Goal: Find specific page/section: Find specific page/section

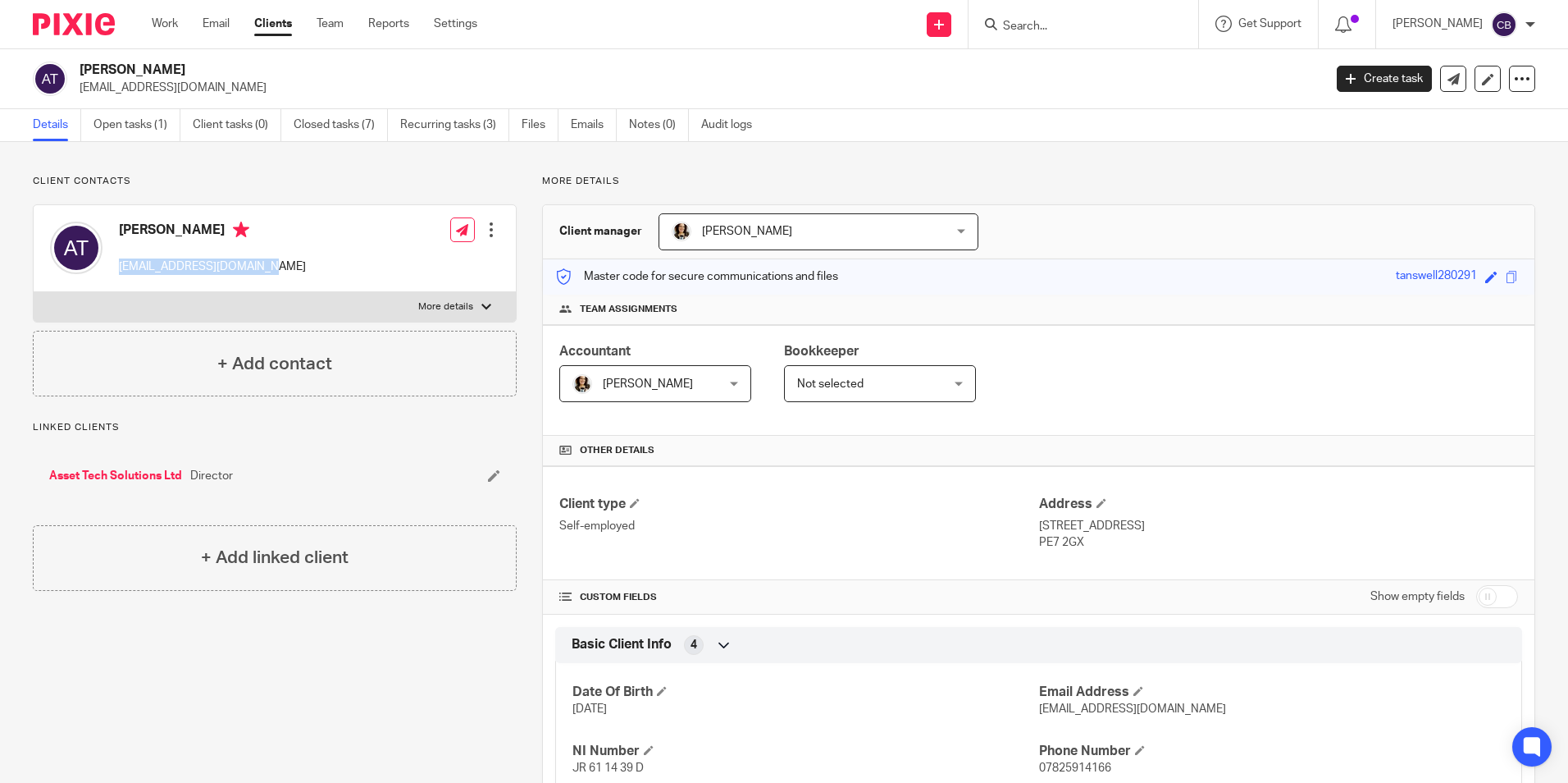
drag, startPoint x: 153, startPoint y: 25, endPoint x: 173, endPoint y: 52, distance: 33.6
click at [153, 25] on link "Work" at bounding box center [165, 23] width 27 height 16
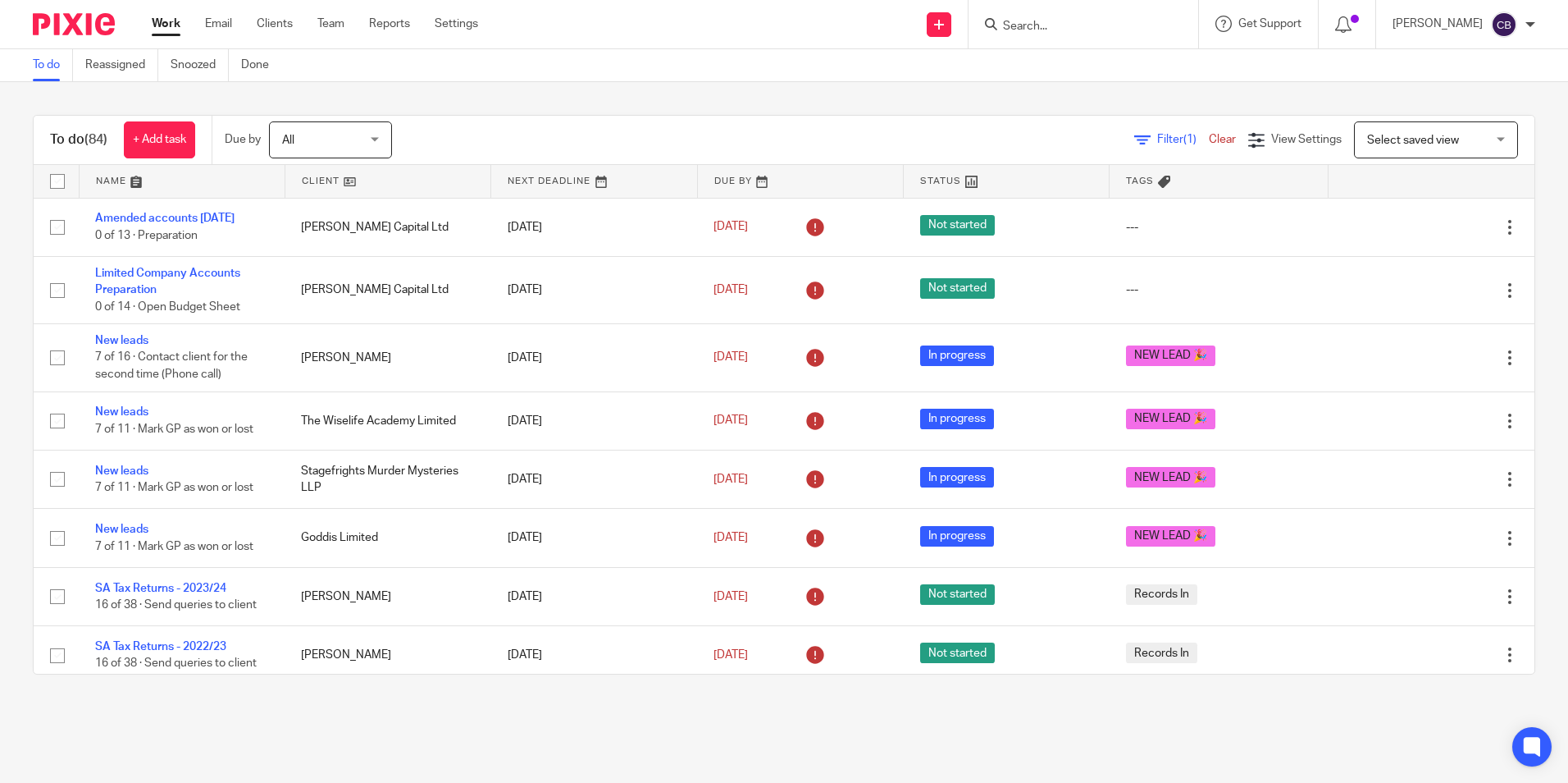
click at [1134, 137] on icon at bounding box center [1142, 139] width 16 height 16
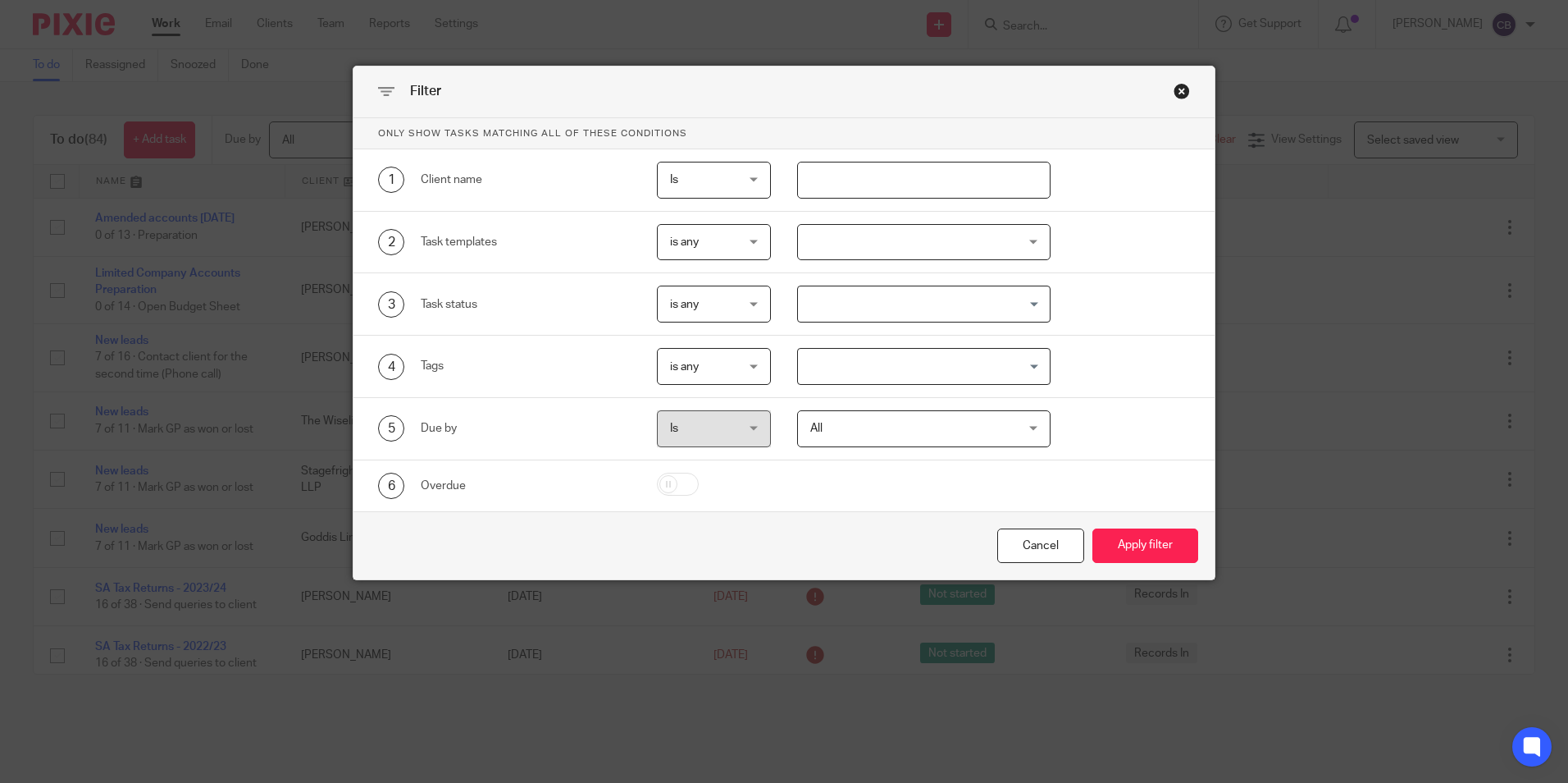
click at [932, 187] on input "text" at bounding box center [923, 179] width 253 height 37
type input "r"
type input "jbw"
click at [1092, 528] on button "Apply filter" at bounding box center [1145, 545] width 106 height 35
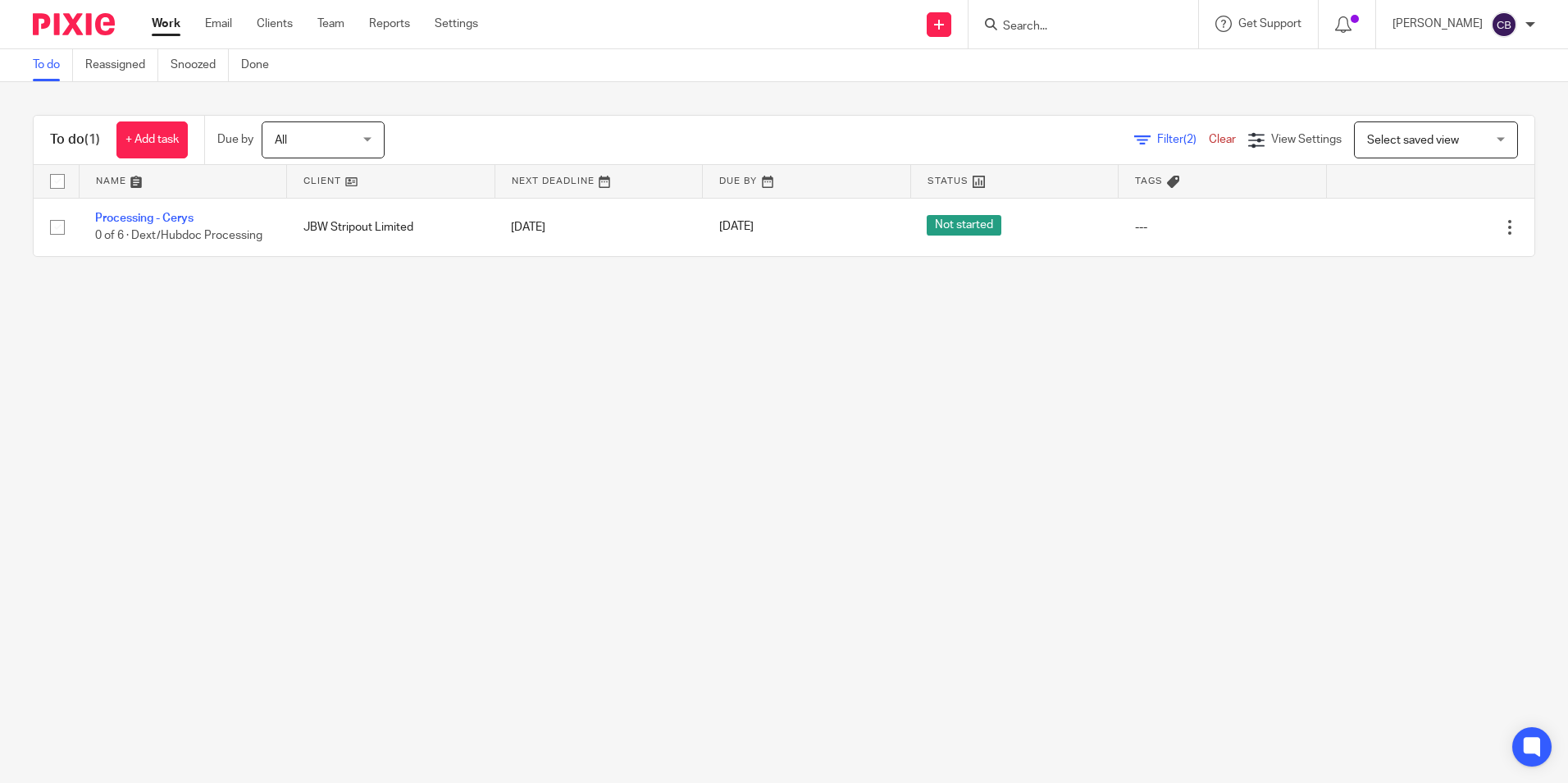
drag, startPoint x: 363, startPoint y: 419, endPoint x: 272, endPoint y: 261, distance: 182.3
click at [341, 362] on main "To do Reassigned Snoozed Done To do (1) + Add task Due by All All Today Tomorro…" at bounding box center [784, 392] width 1568 height 783
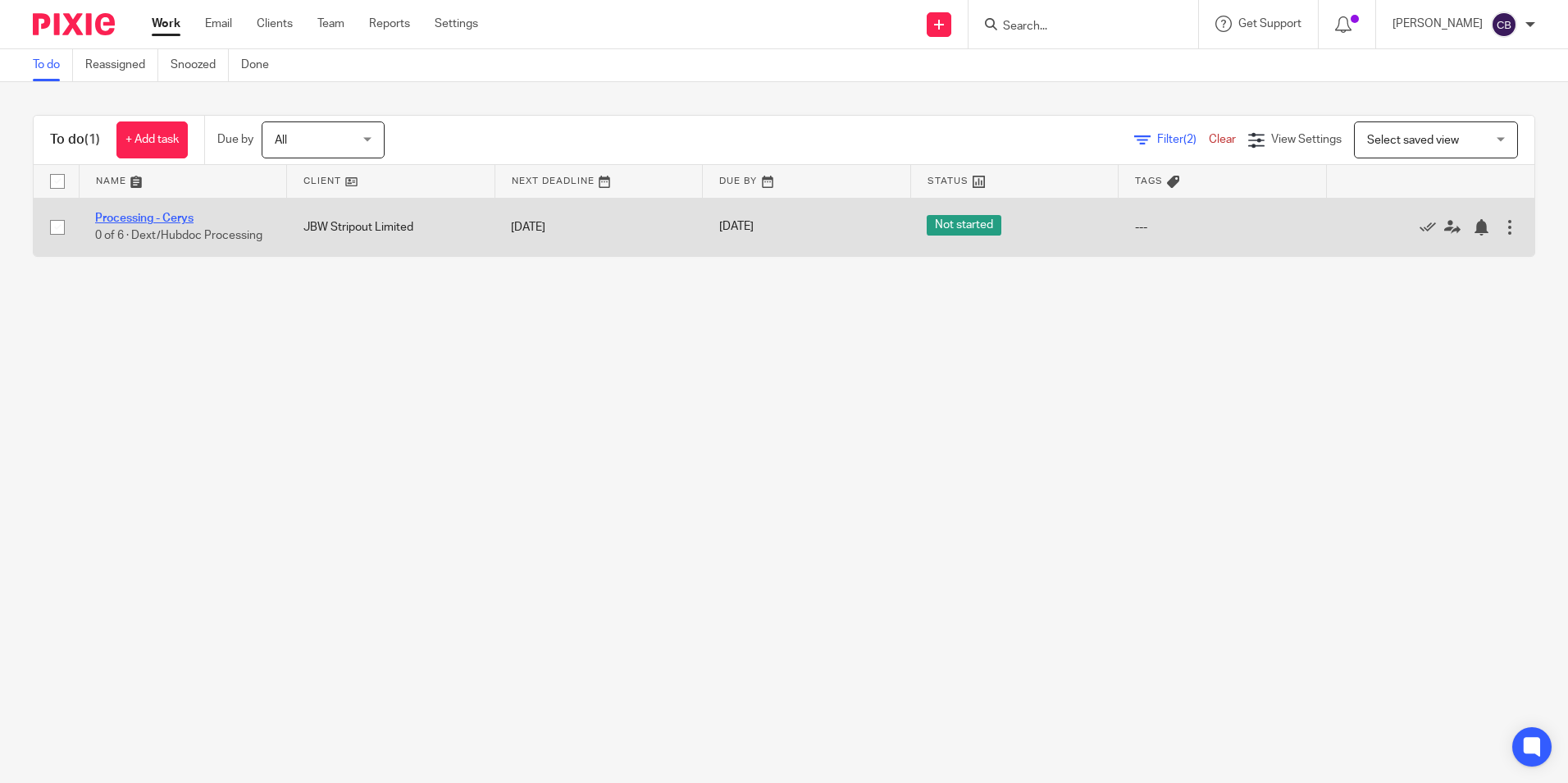
click at [160, 215] on link "Processing - Cerys" at bounding box center [144, 218] width 99 height 11
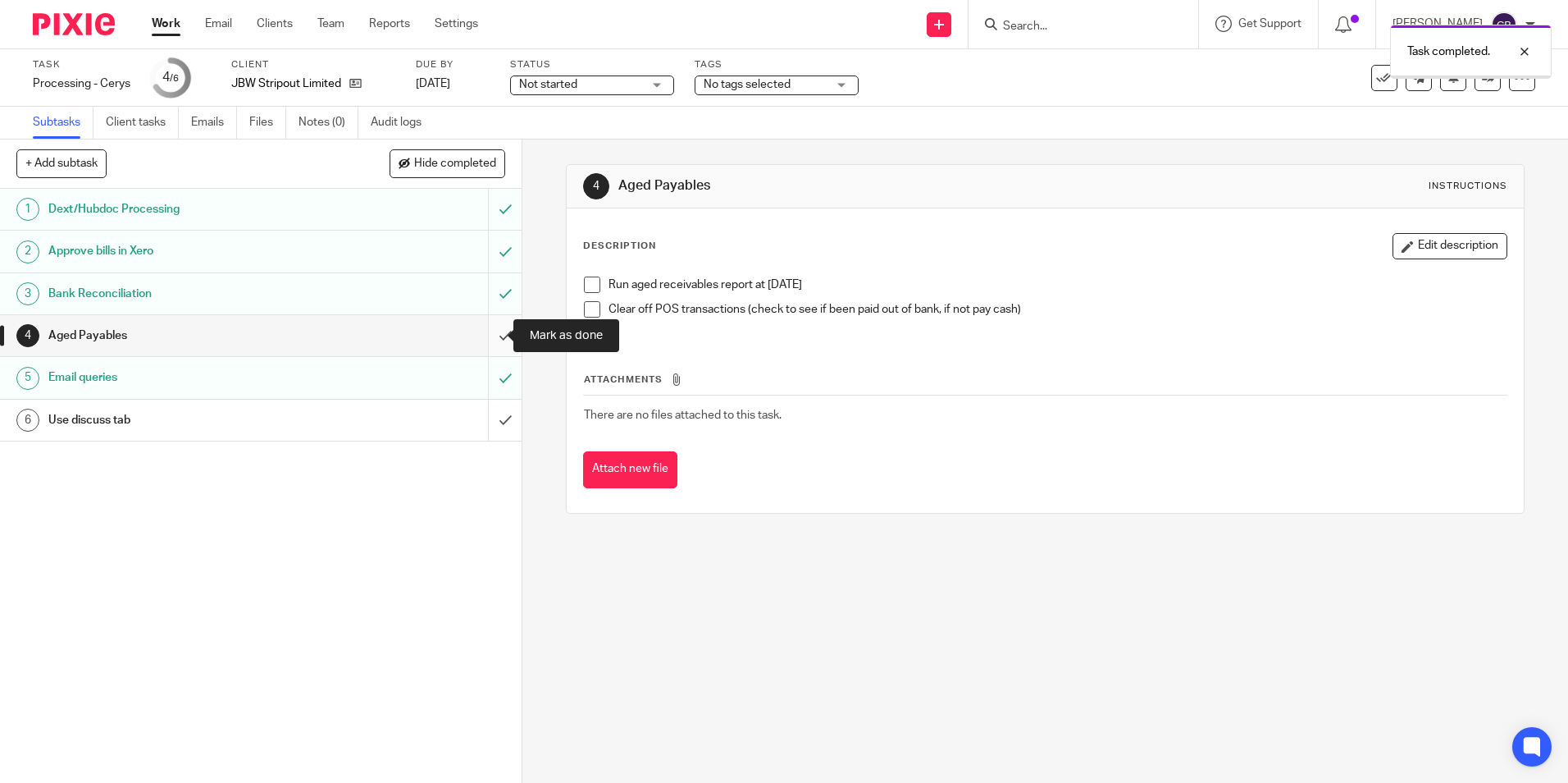
click at [491, 333] on input "submit" at bounding box center [261, 335] width 521 height 41
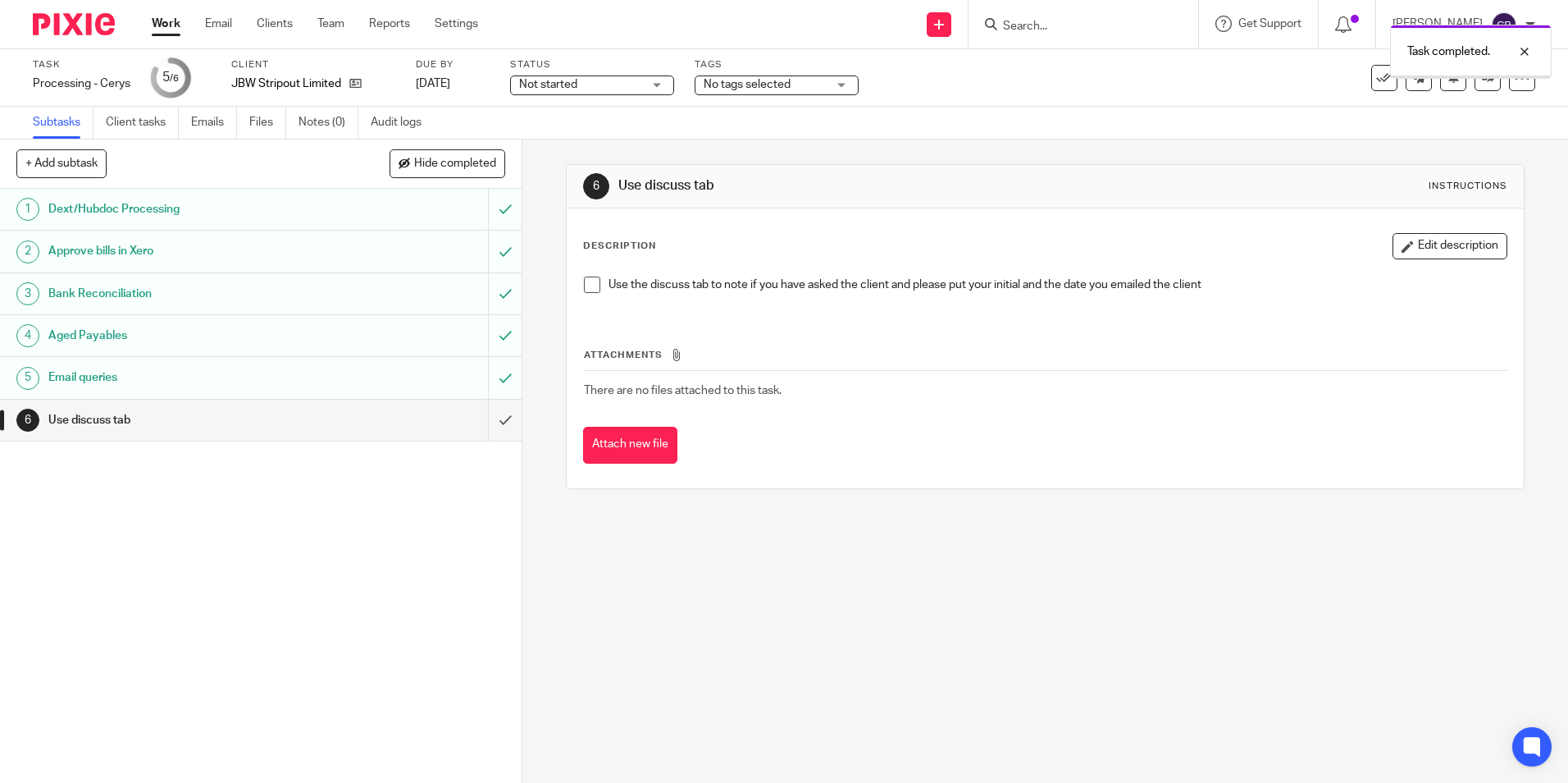
click at [485, 412] on input "submit" at bounding box center [261, 419] width 521 height 41
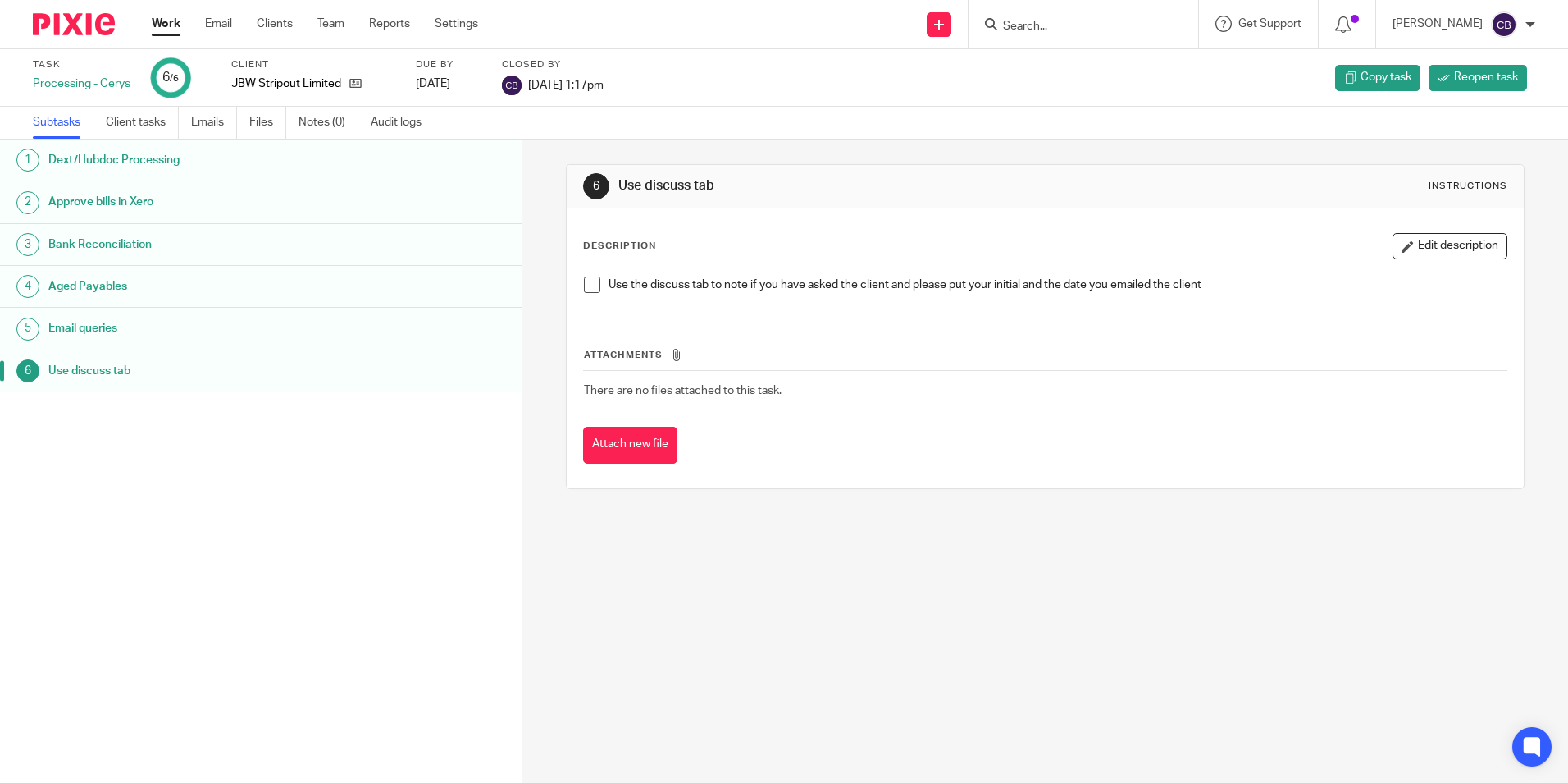
click at [156, 18] on link "Work" at bounding box center [166, 23] width 28 height 16
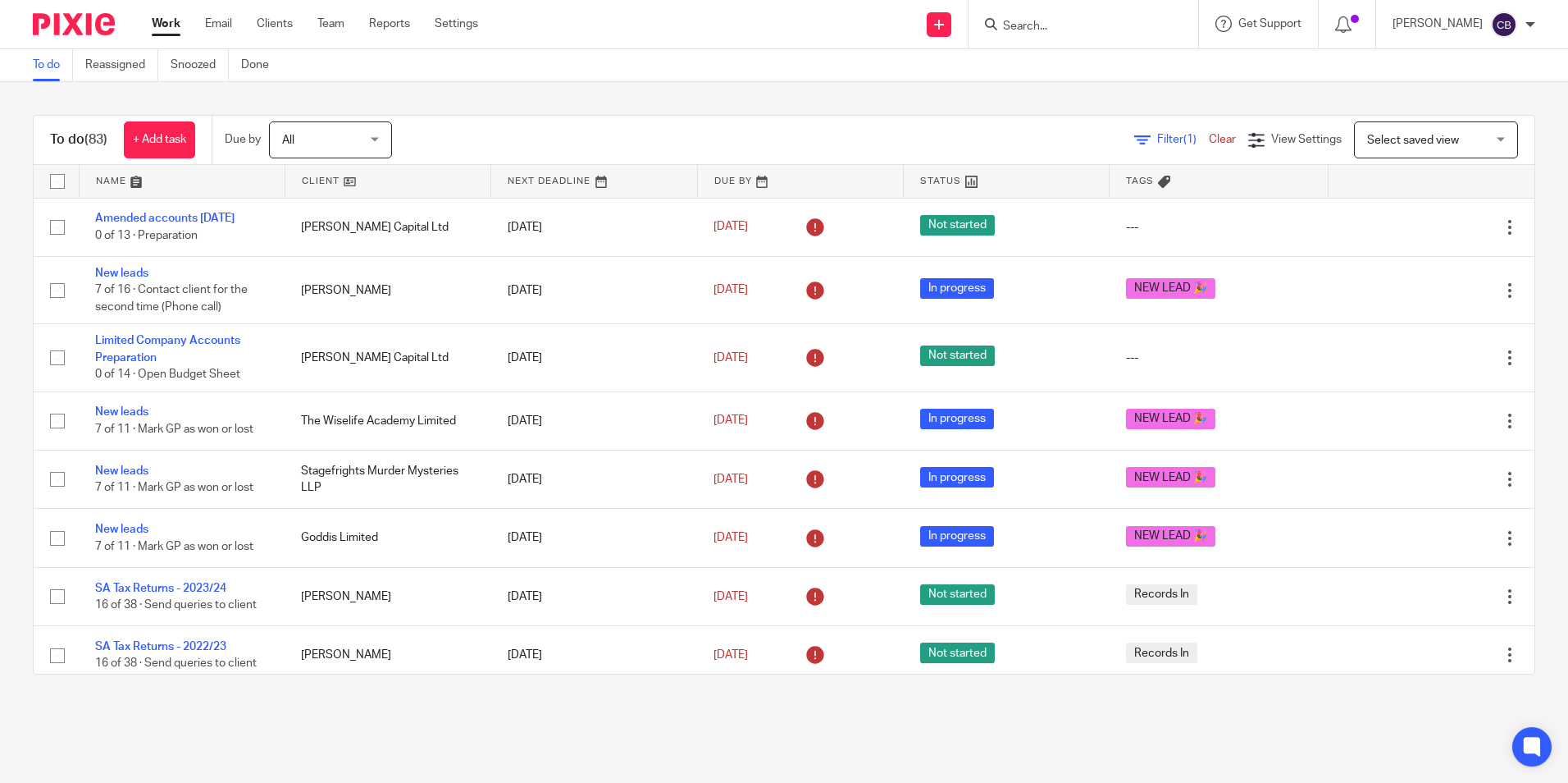
click at [1157, 139] on span "Filter (1)" at bounding box center [1182, 139] width 52 height 11
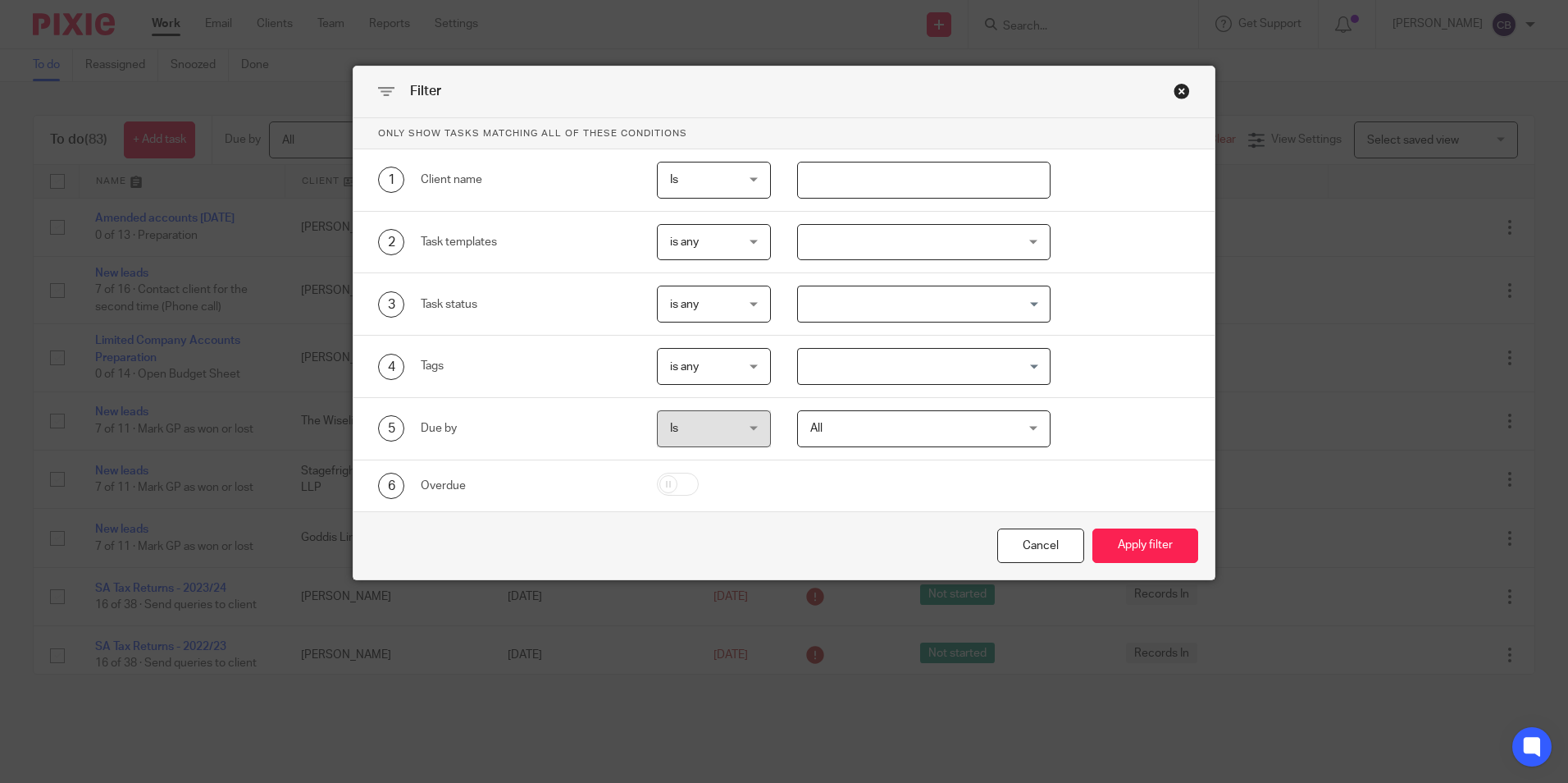
click at [857, 182] on input "text" at bounding box center [923, 179] width 253 height 37
type input "reggae"
click at [1092, 528] on button "Apply filter" at bounding box center [1145, 545] width 106 height 35
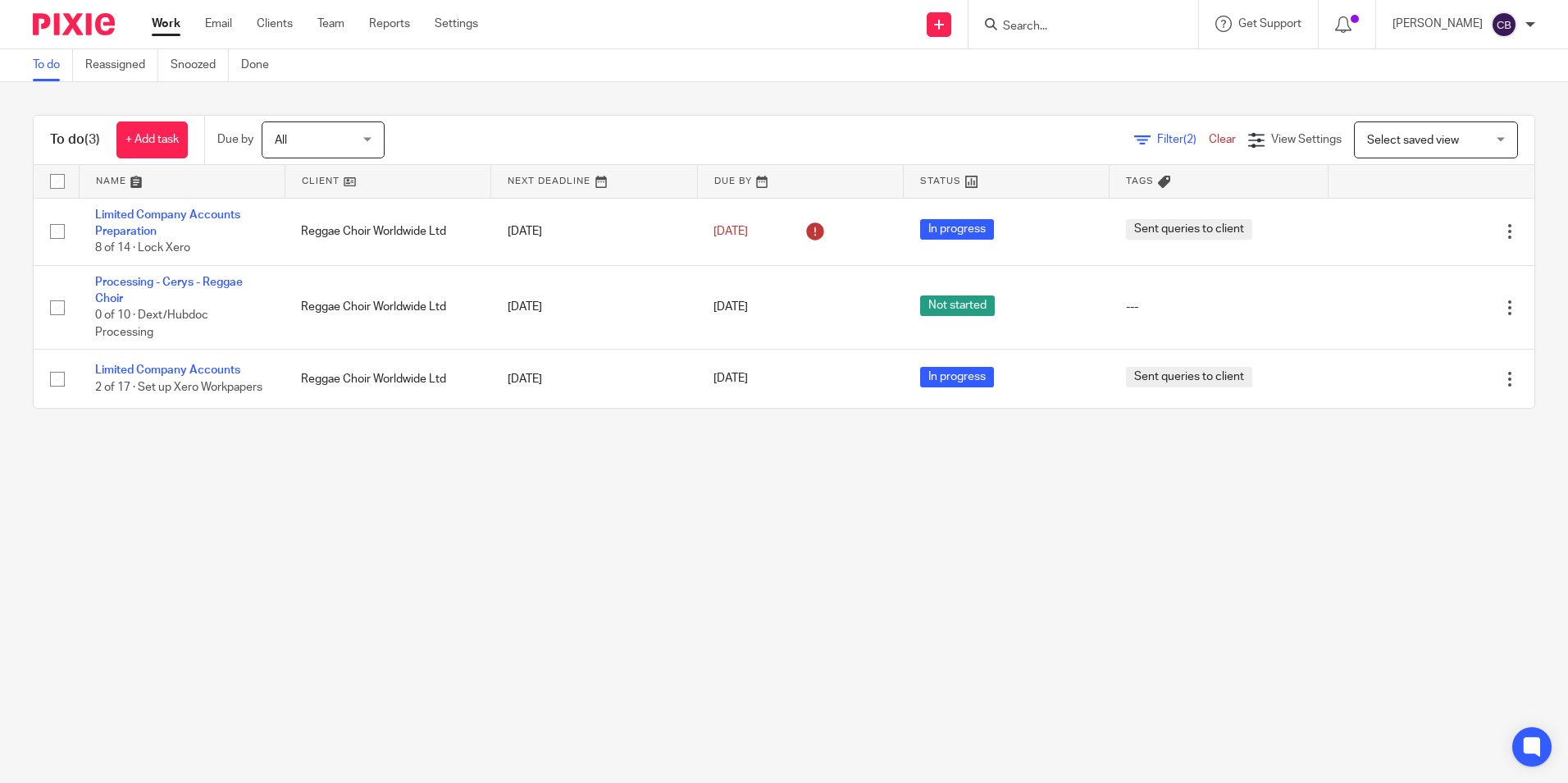
drag, startPoint x: 678, startPoint y: 576, endPoint x: 802, endPoint y: 782, distance: 240.4
click at [678, 580] on main "To do Reassigned Snoozed Done To do (3) + Add task Due by All All Today Tomorro…" at bounding box center [784, 392] width 1568 height 783
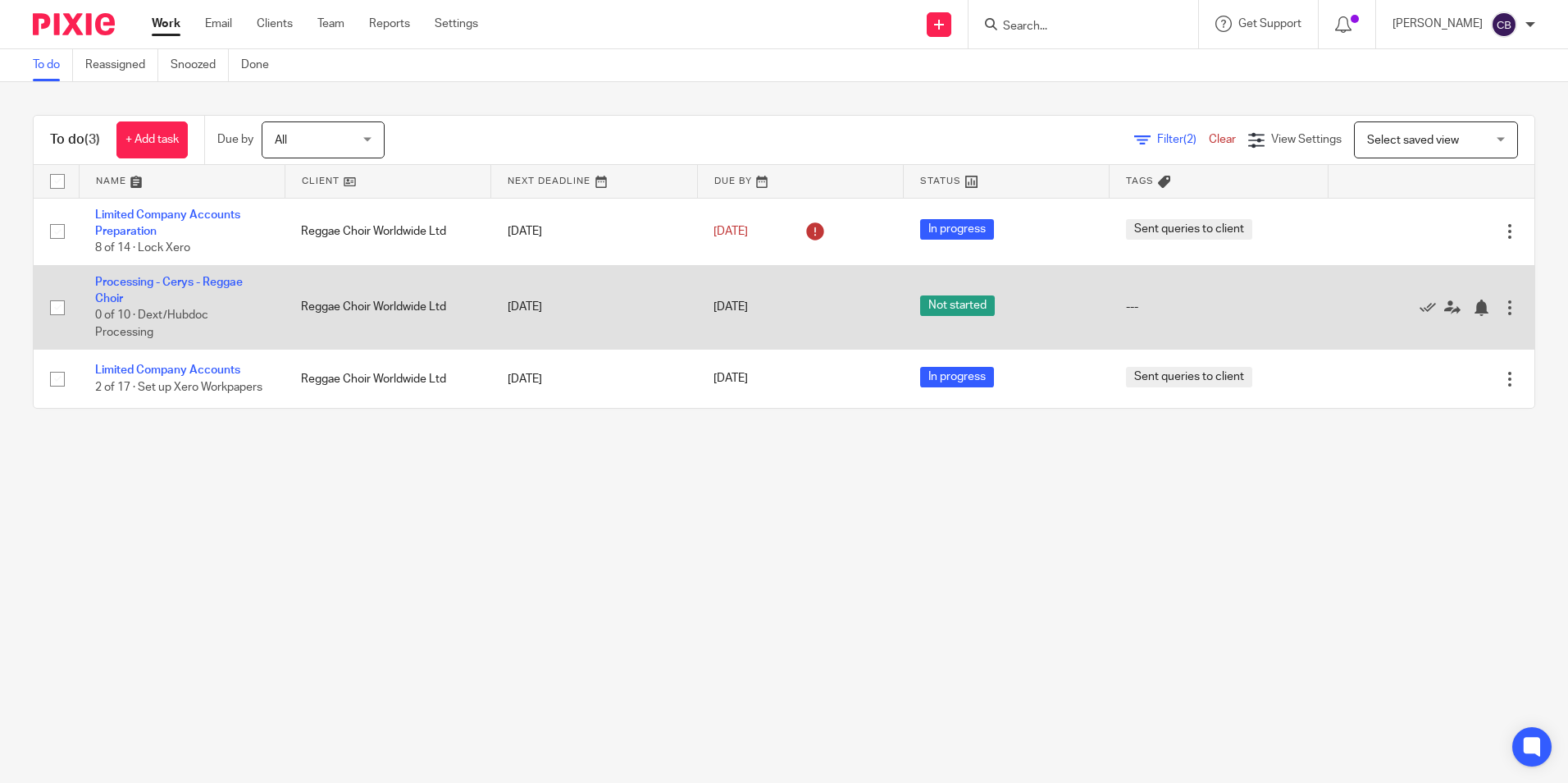
drag, startPoint x: 412, startPoint y: 509, endPoint x: 479, endPoint y: 348, distance: 174.4
click at [412, 505] on main "To do Reassigned Snoozed Done To do (3) + Add task Due by All All Today Tomorro…" at bounding box center [784, 392] width 1568 height 783
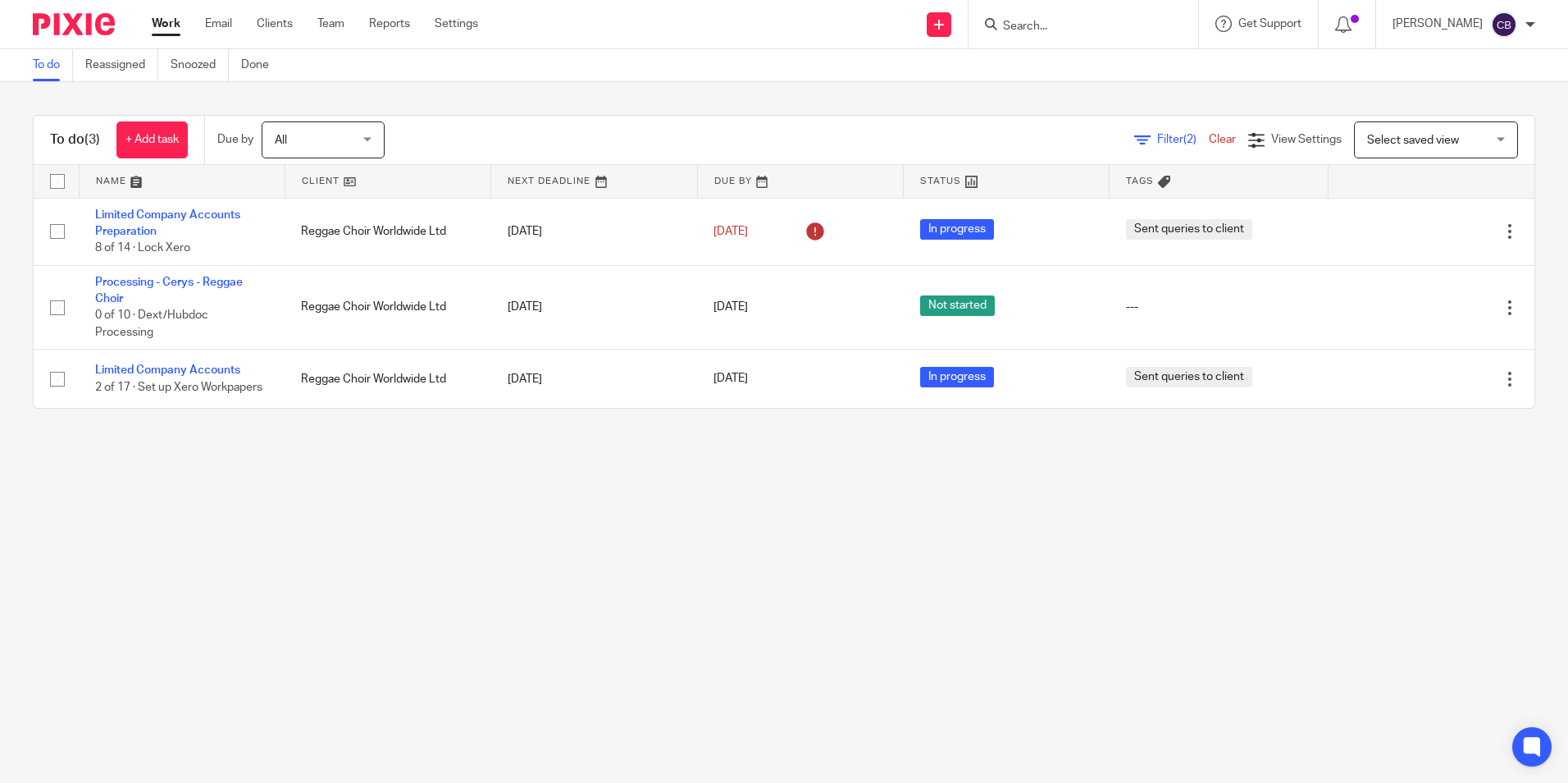
drag, startPoint x: 305, startPoint y: 570, endPoint x: 230, endPoint y: 578, distance: 75.4
click at [291, 572] on main "To do Reassigned Snoozed Done To do (3) + Add task Due by All All Today Tomorro…" at bounding box center [784, 392] width 1568 height 783
click at [228, 579] on main "To do Reassigned Snoozed Done To do (3) + Add task Due by All All Today Tomorro…" at bounding box center [784, 392] width 1568 height 783
click at [231, 564] on main "To do Reassigned Snoozed Done To do (3) + Add task Due by All All Today Tomorro…" at bounding box center [784, 392] width 1568 height 783
click at [236, 527] on main "To do Reassigned Snoozed Done To do (3) + Add task Due by All All Today Tomorro…" at bounding box center [784, 392] width 1568 height 783
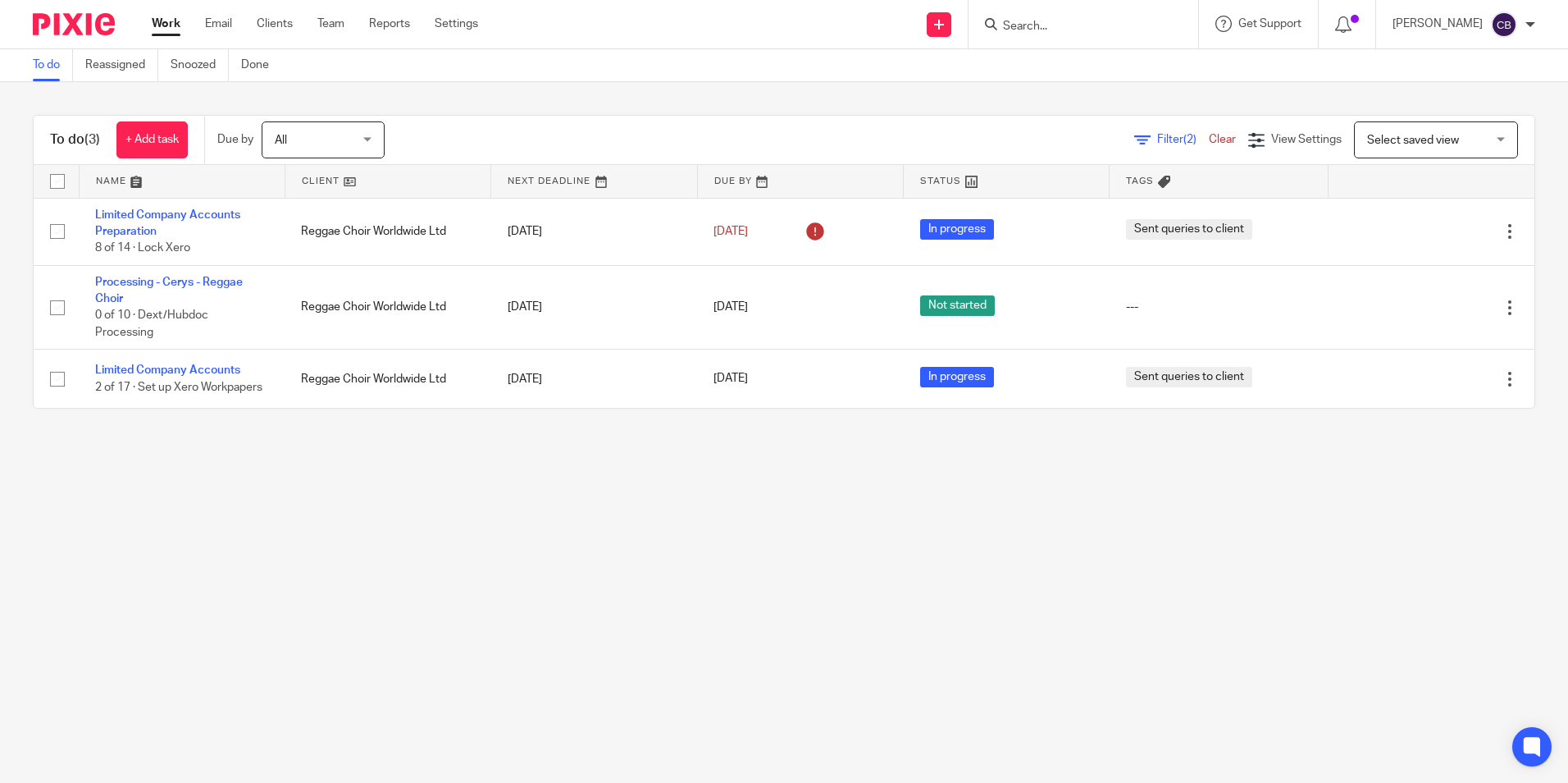
drag, startPoint x: 259, startPoint y: 501, endPoint x: 292, endPoint y: 434, distance: 74.7
click at [272, 468] on main "To do Reassigned Snoozed Done To do (3) + Add task Due by All All Today Tomorro…" at bounding box center [784, 392] width 1568 height 783
click at [1087, 27] on input "Search" at bounding box center [1075, 27] width 148 height 15
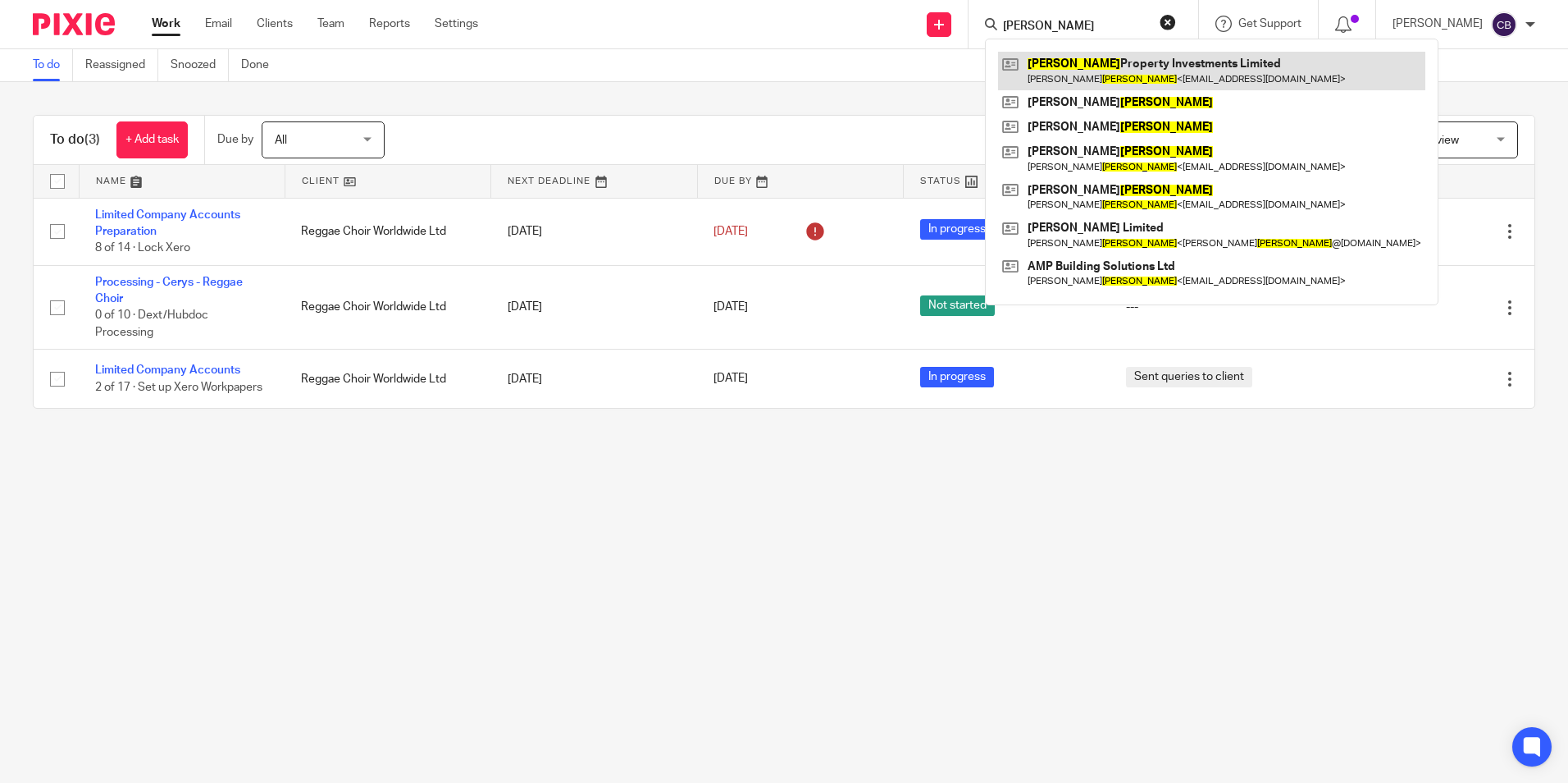
type input "doolan"
click at [1215, 76] on link at bounding box center [1211, 71] width 427 height 38
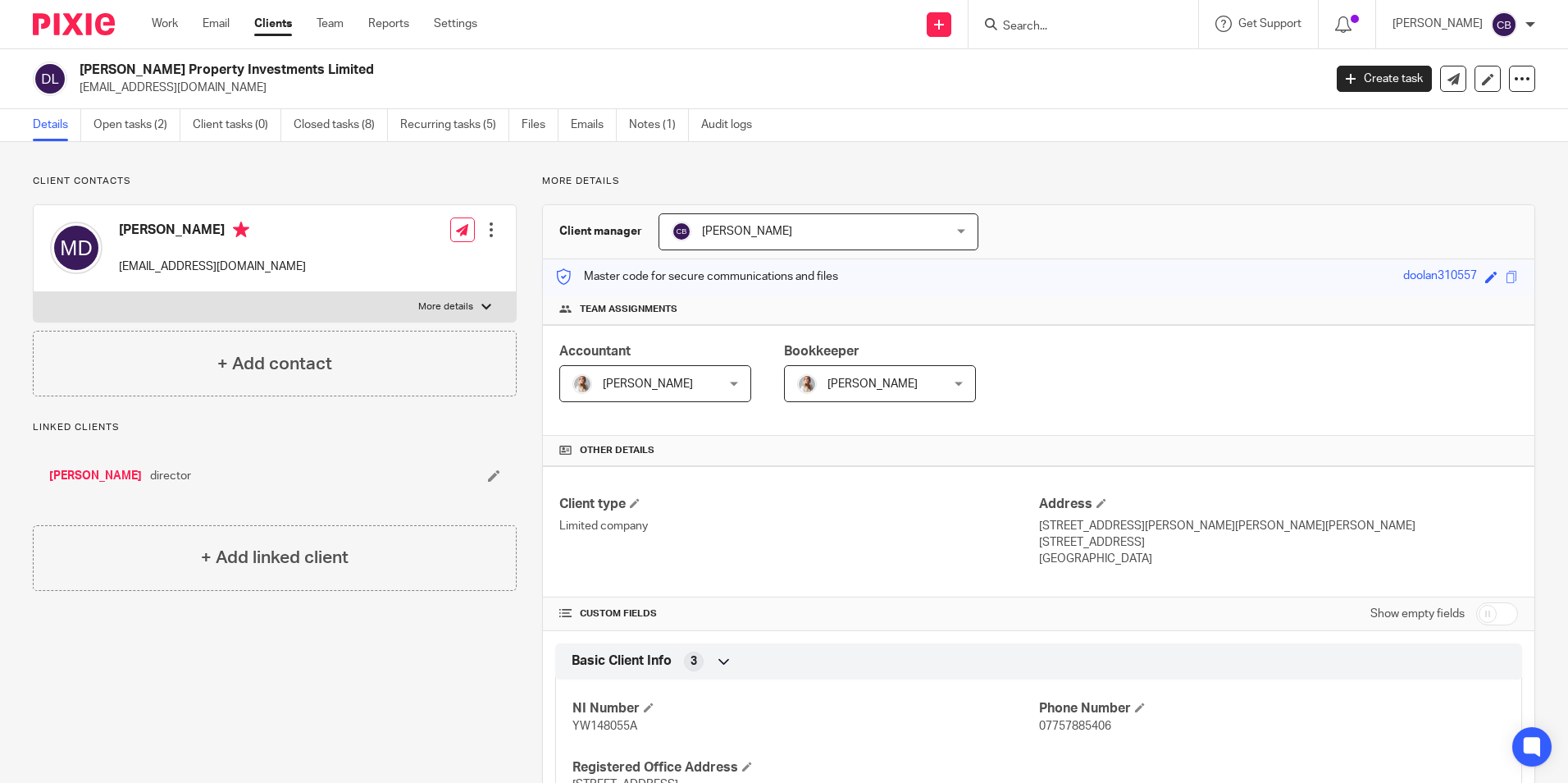
click at [117, 141] on div "Details Open tasks (2) Client tasks (0) Closed tasks (8) Recurring tasks (5) Fi…" at bounding box center [784, 125] width 1568 height 33
click at [131, 111] on link "Open tasks (2)" at bounding box center [137, 125] width 87 height 32
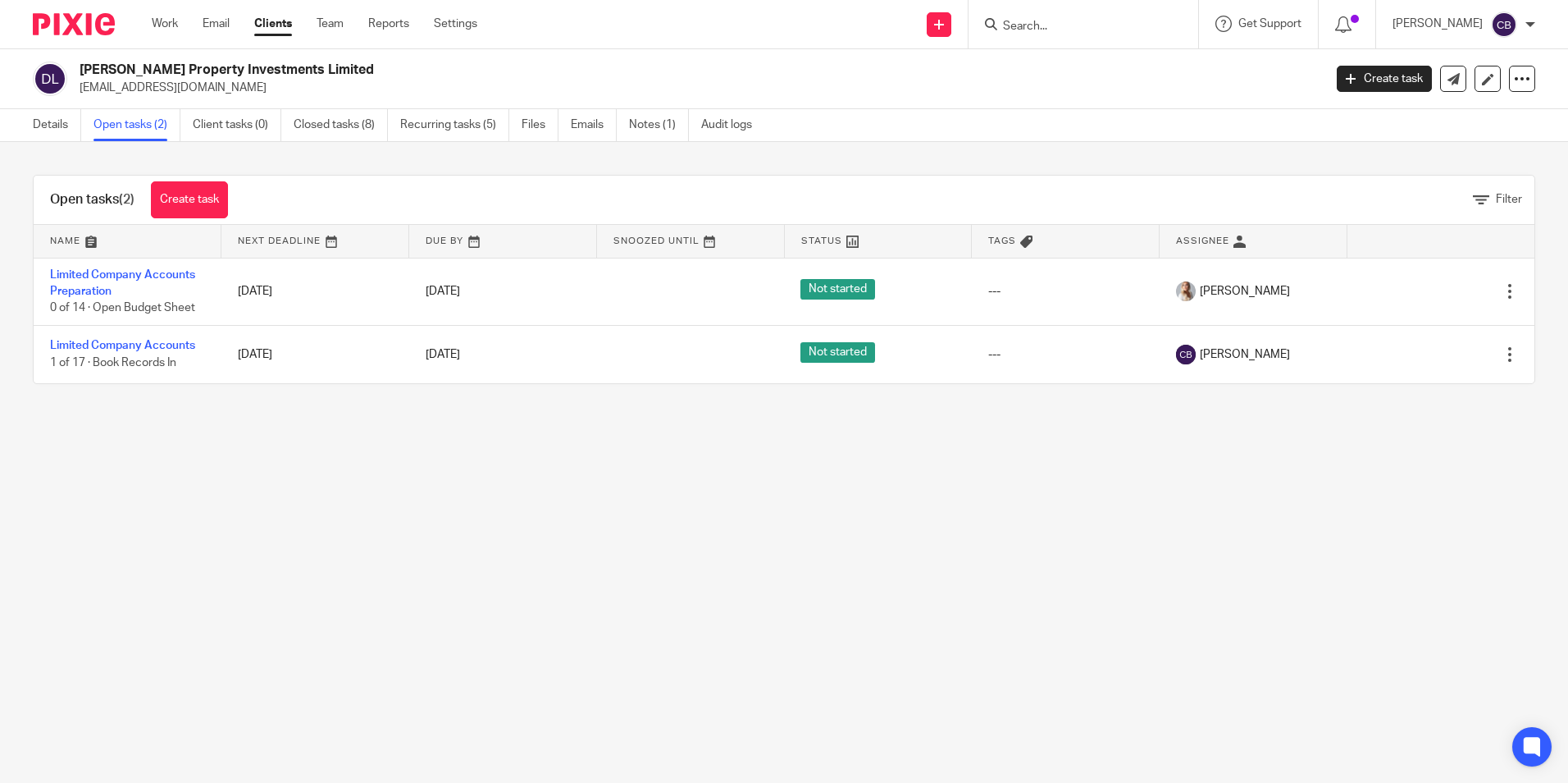
click at [1135, 22] on input "Search" at bounding box center [1075, 27] width 148 height 15
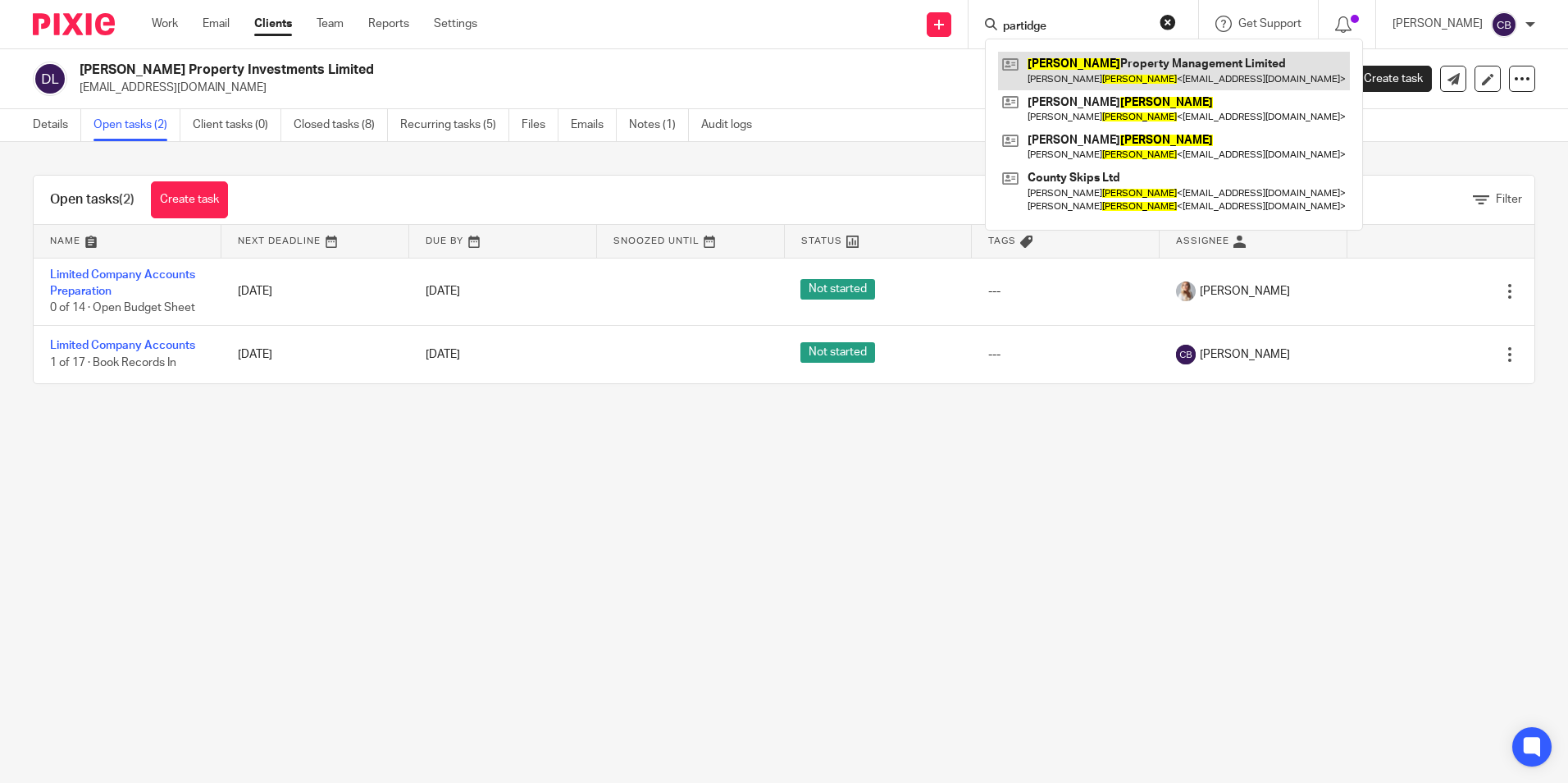
type input "partidge"
click at [1149, 60] on link at bounding box center [1173, 71] width 351 height 38
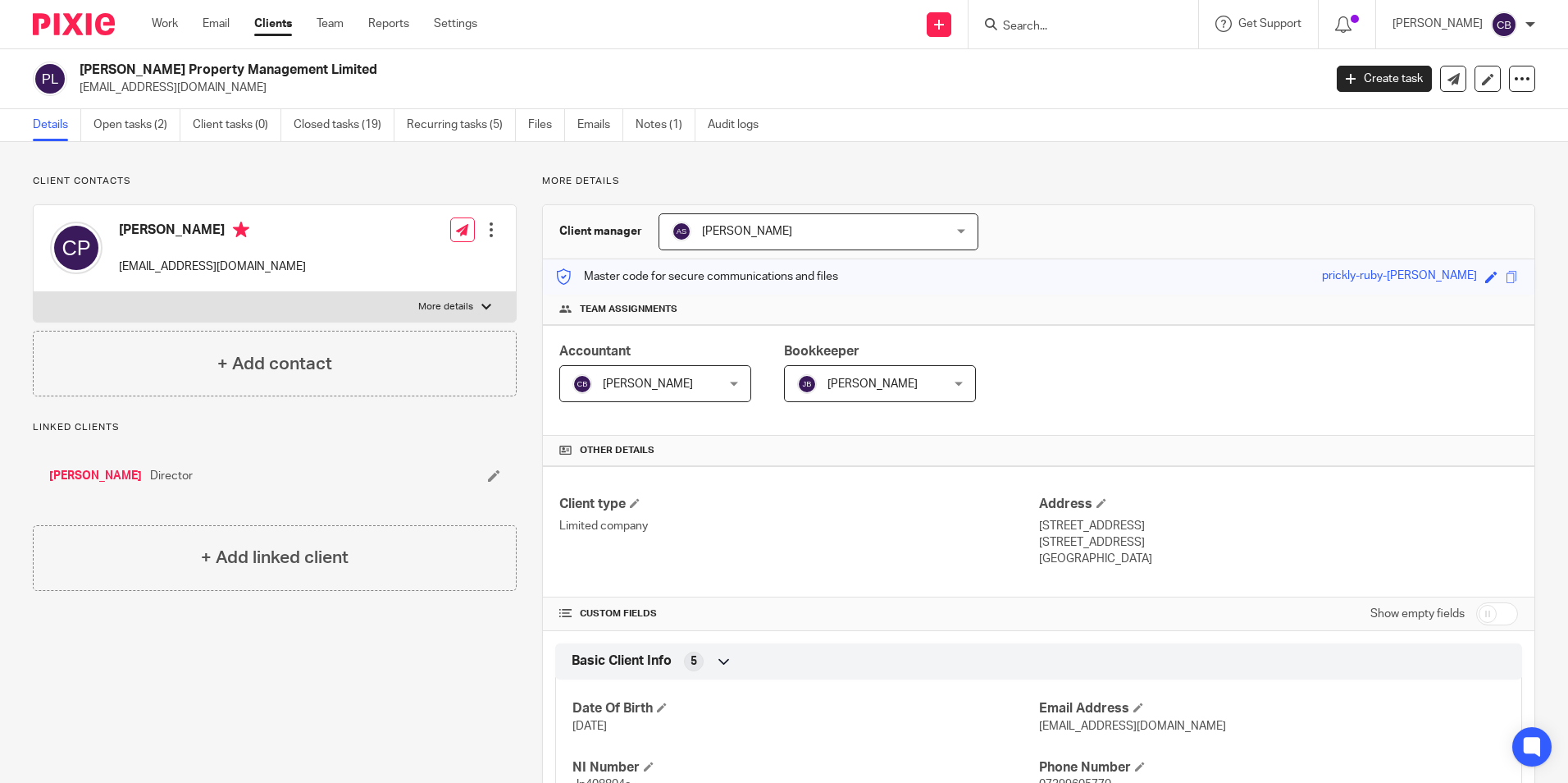
drag, startPoint x: 80, startPoint y: 73, endPoint x: 281, endPoint y: 74, distance: 201.0
click at [281, 74] on h2 "[PERSON_NAME] Property Management Limited" at bounding box center [572, 70] width 985 height 17
copy h2 "[PERSON_NAME] Property Management"
